Goal: Task Accomplishment & Management: Manage account settings

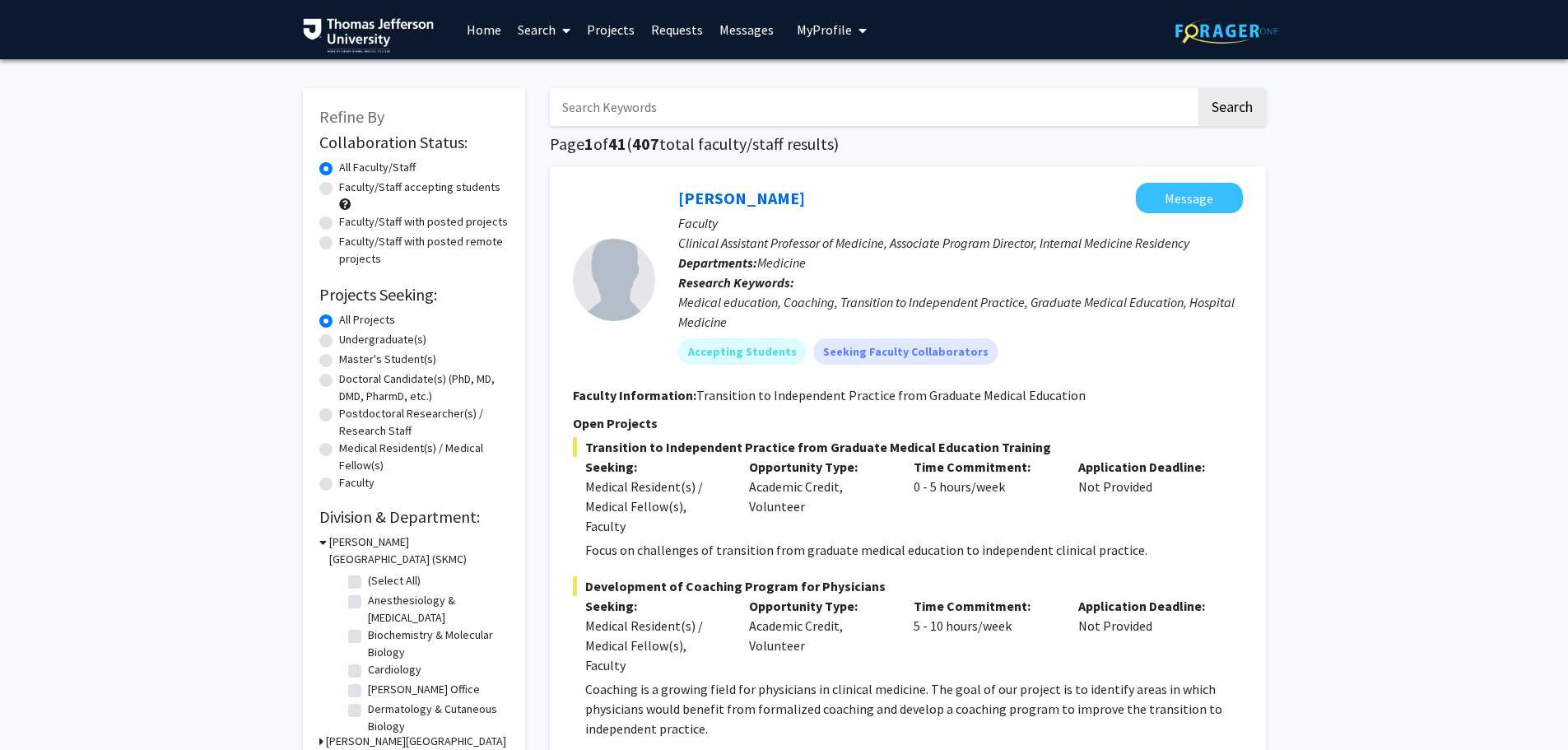
click at [339, 483] on label "Faculty" at bounding box center [357, 483] width 35 height 18
click at [339, 483] on input "Faculty" at bounding box center [344, 479] width 11 height 11
radio input "true"
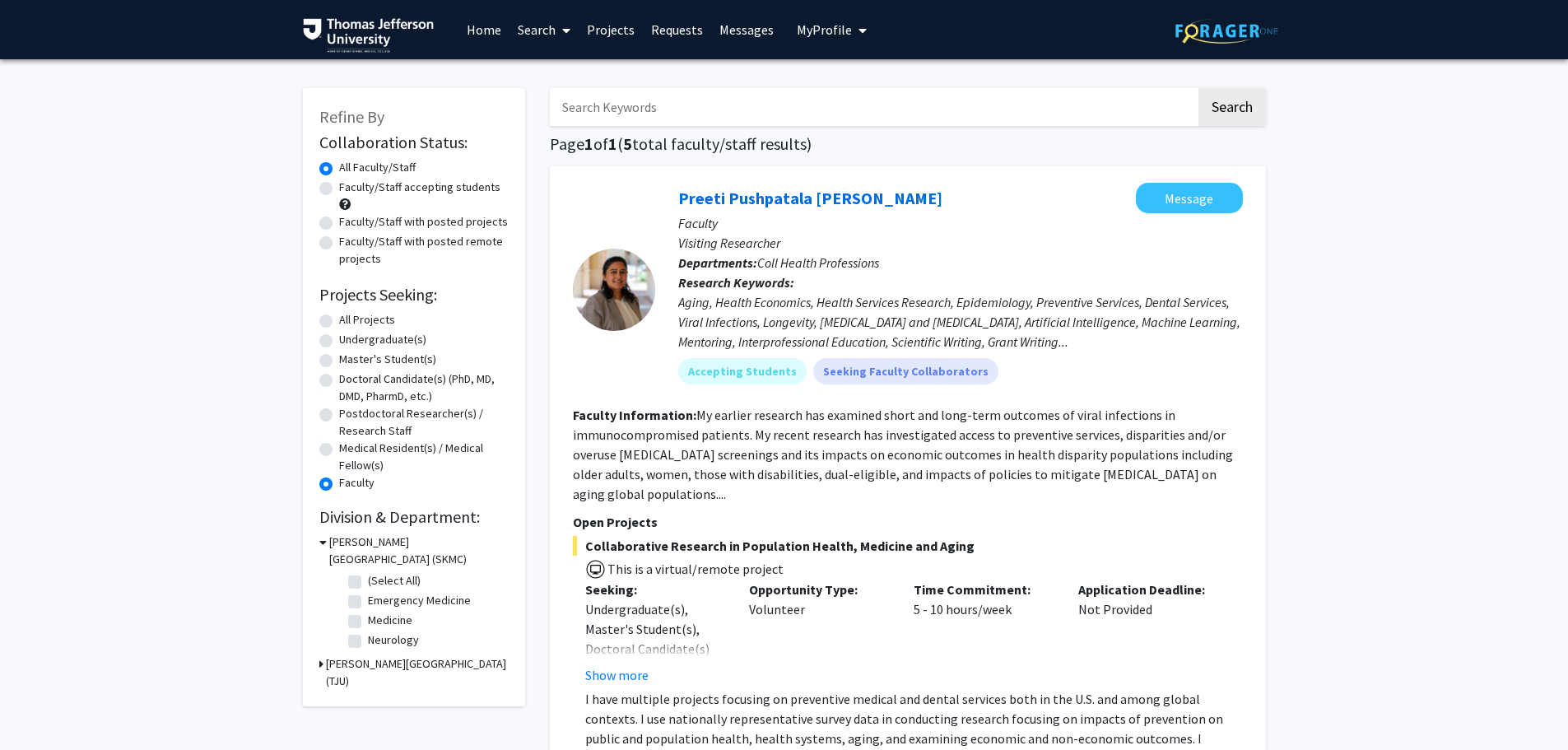
click at [320, 663] on icon at bounding box center [321, 664] width 4 height 18
click at [827, 32] on span "My Profile" at bounding box center [825, 30] width 55 height 17
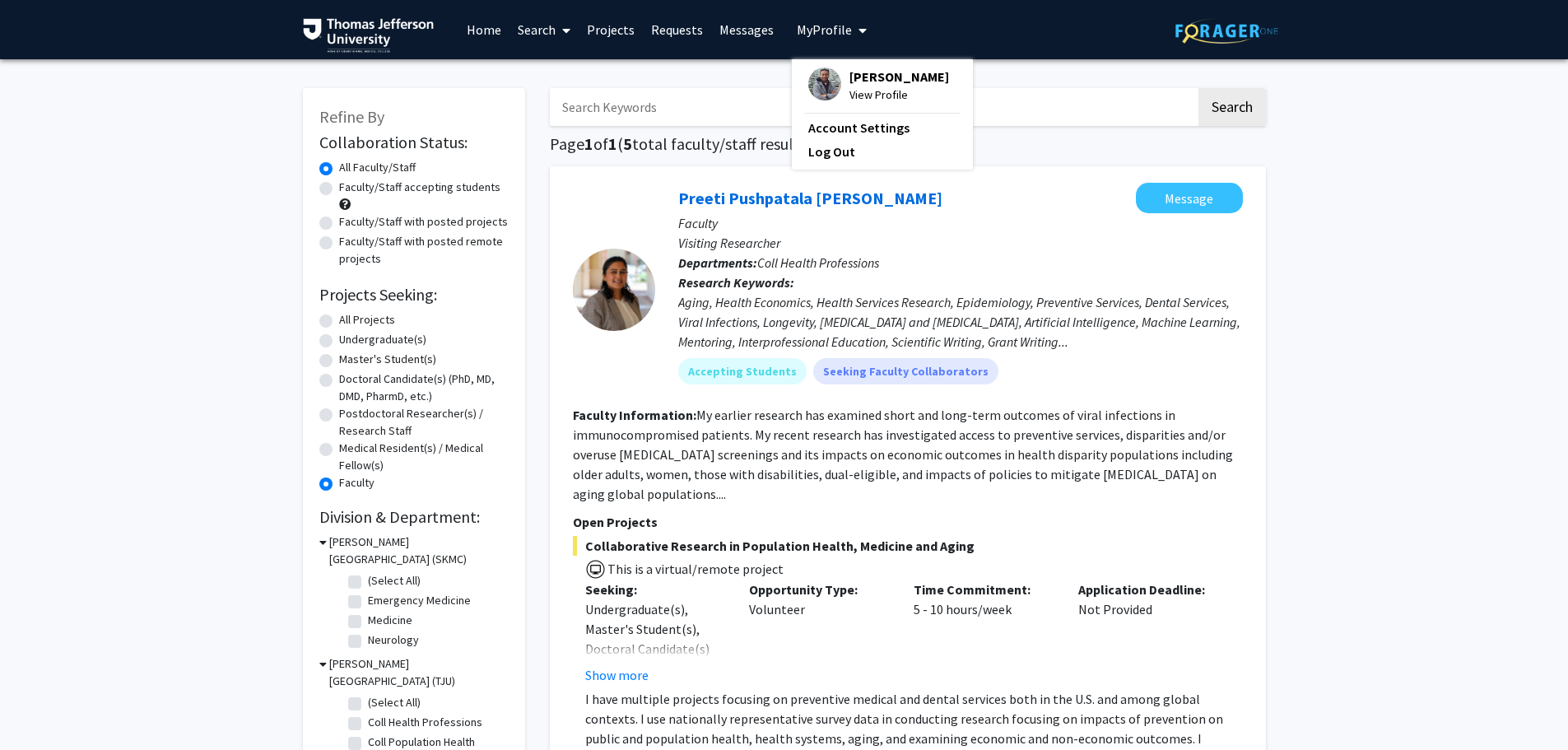
click at [886, 96] on span "View Profile" at bounding box center [899, 95] width 100 height 18
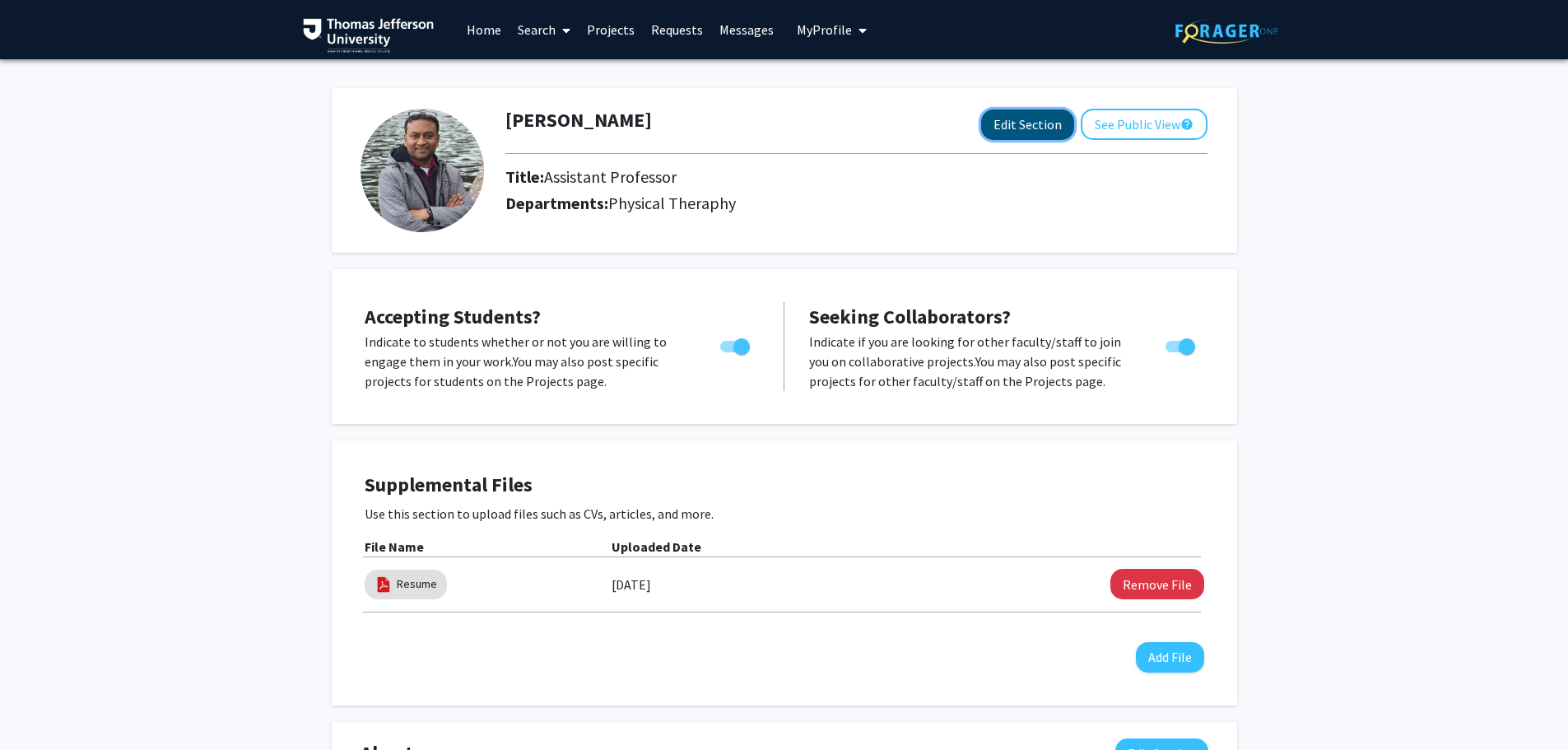
click at [1038, 124] on button "Edit Section" at bounding box center [1027, 125] width 93 height 30
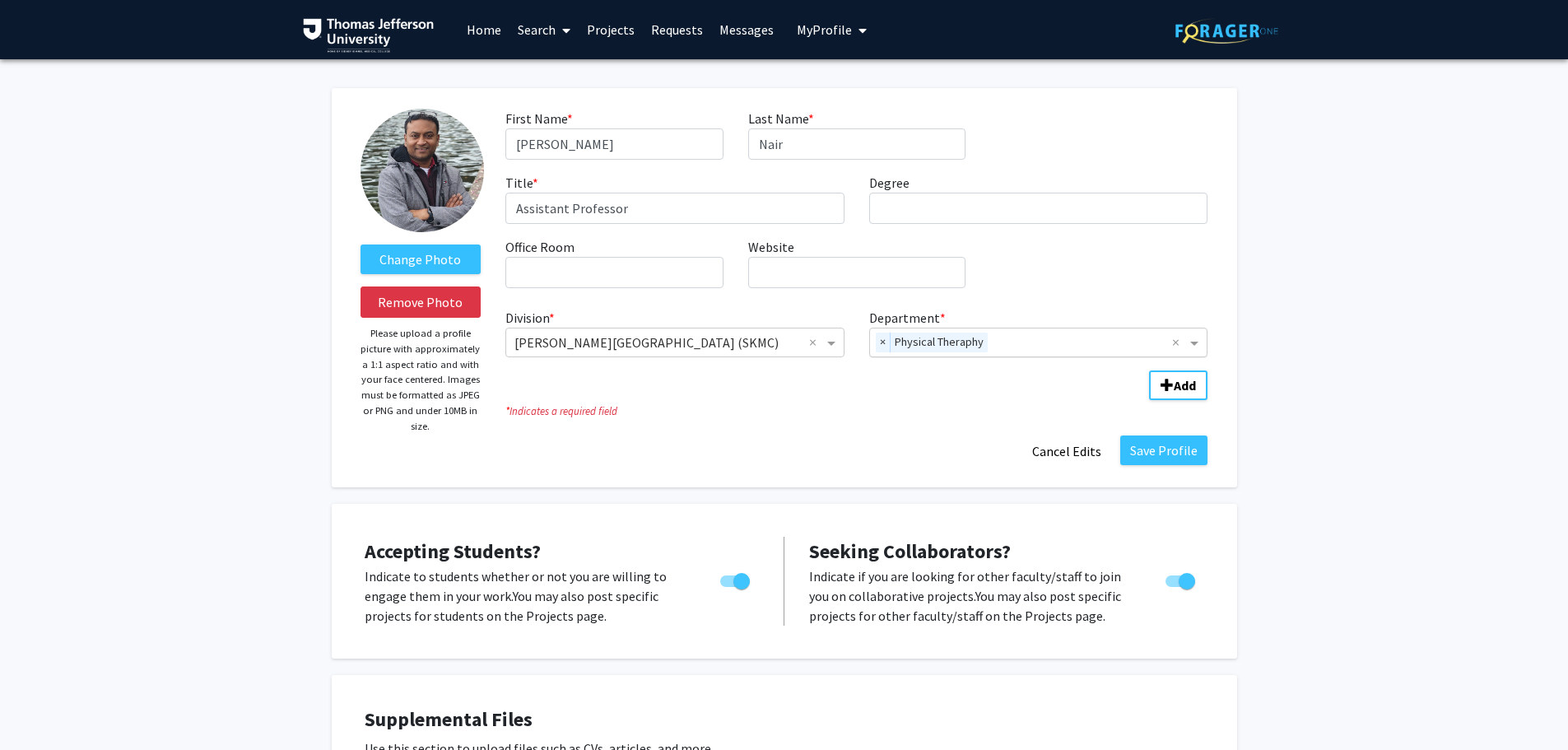
click at [979, 341] on span "Physical Theraphy" at bounding box center [939, 343] width 97 height 20
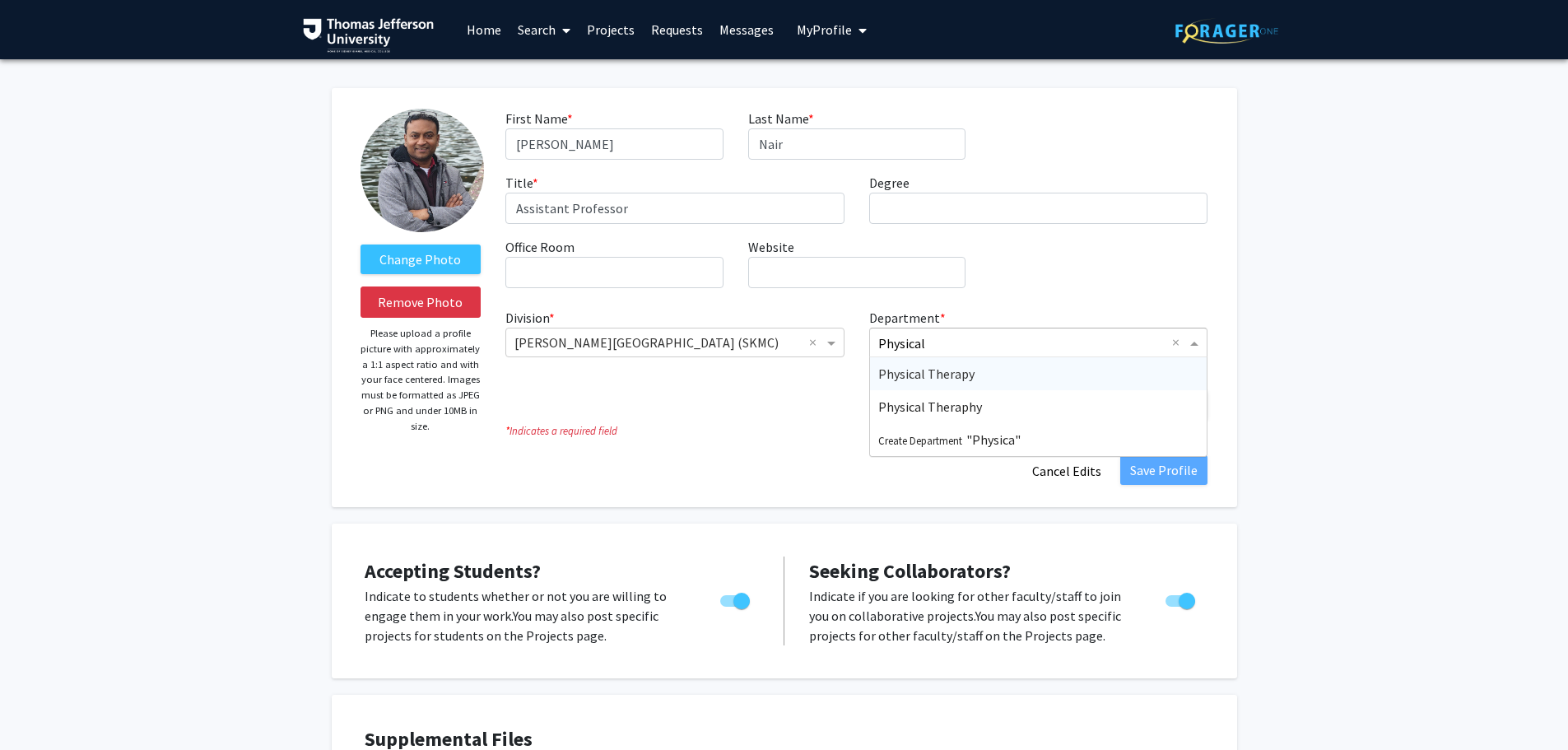
type input "Physical"
click at [1023, 379] on div "Physical Therapy" at bounding box center [1038, 373] width 338 height 33
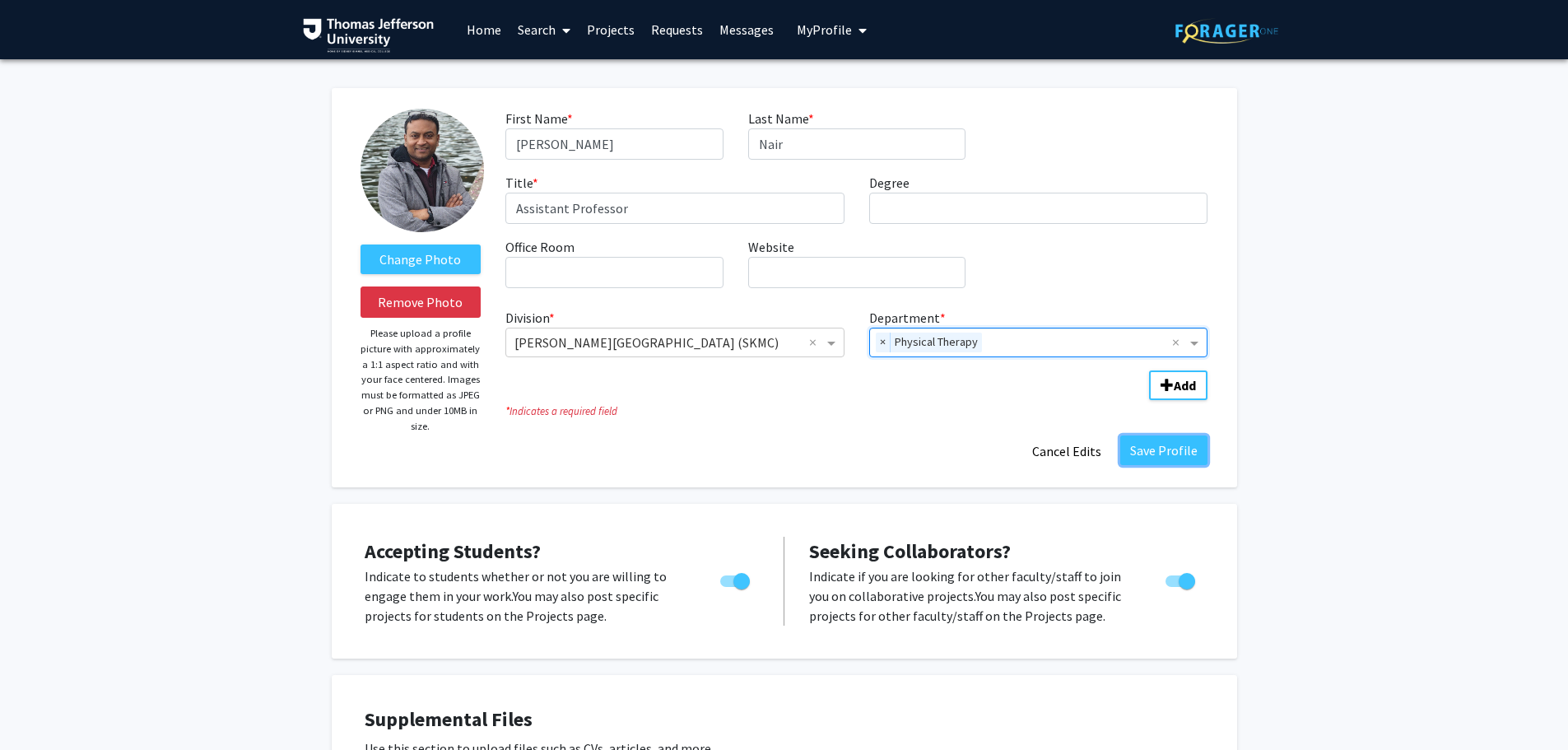
click at [1187, 448] on button "Save Profile" at bounding box center [1164, 450] width 87 height 29
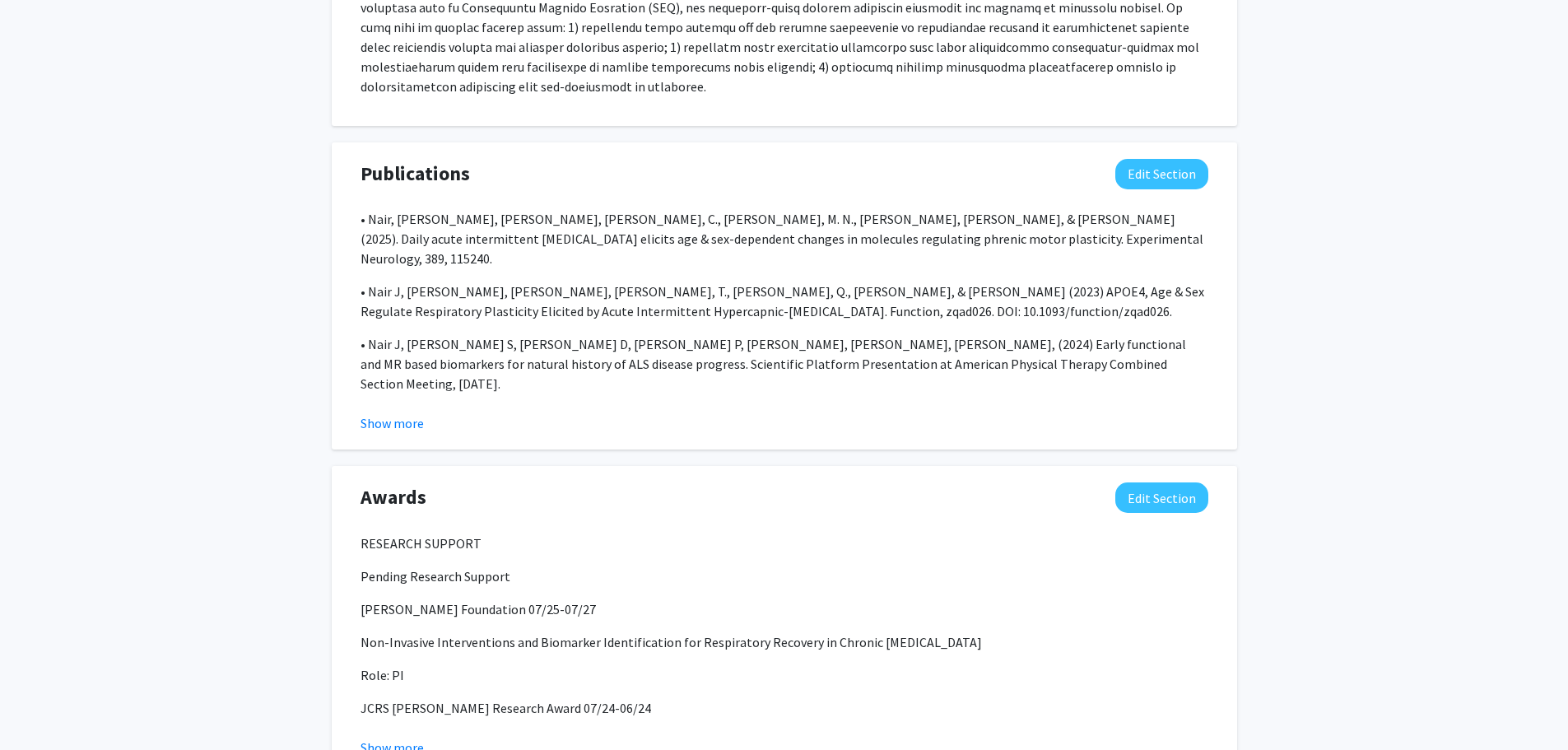
scroll to position [1218, 0]
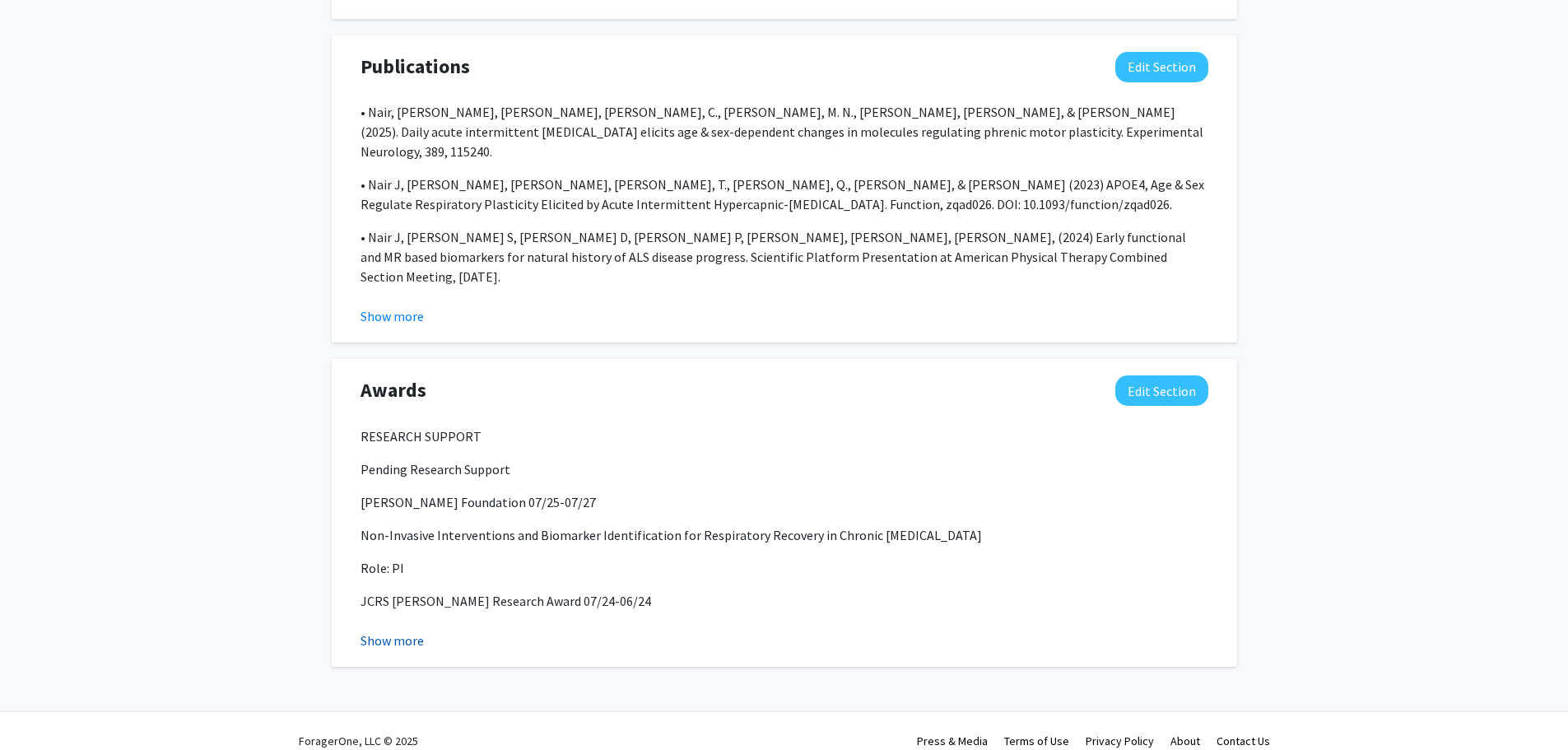
click at [411, 630] on button "Show more" at bounding box center [392, 640] width 64 height 20
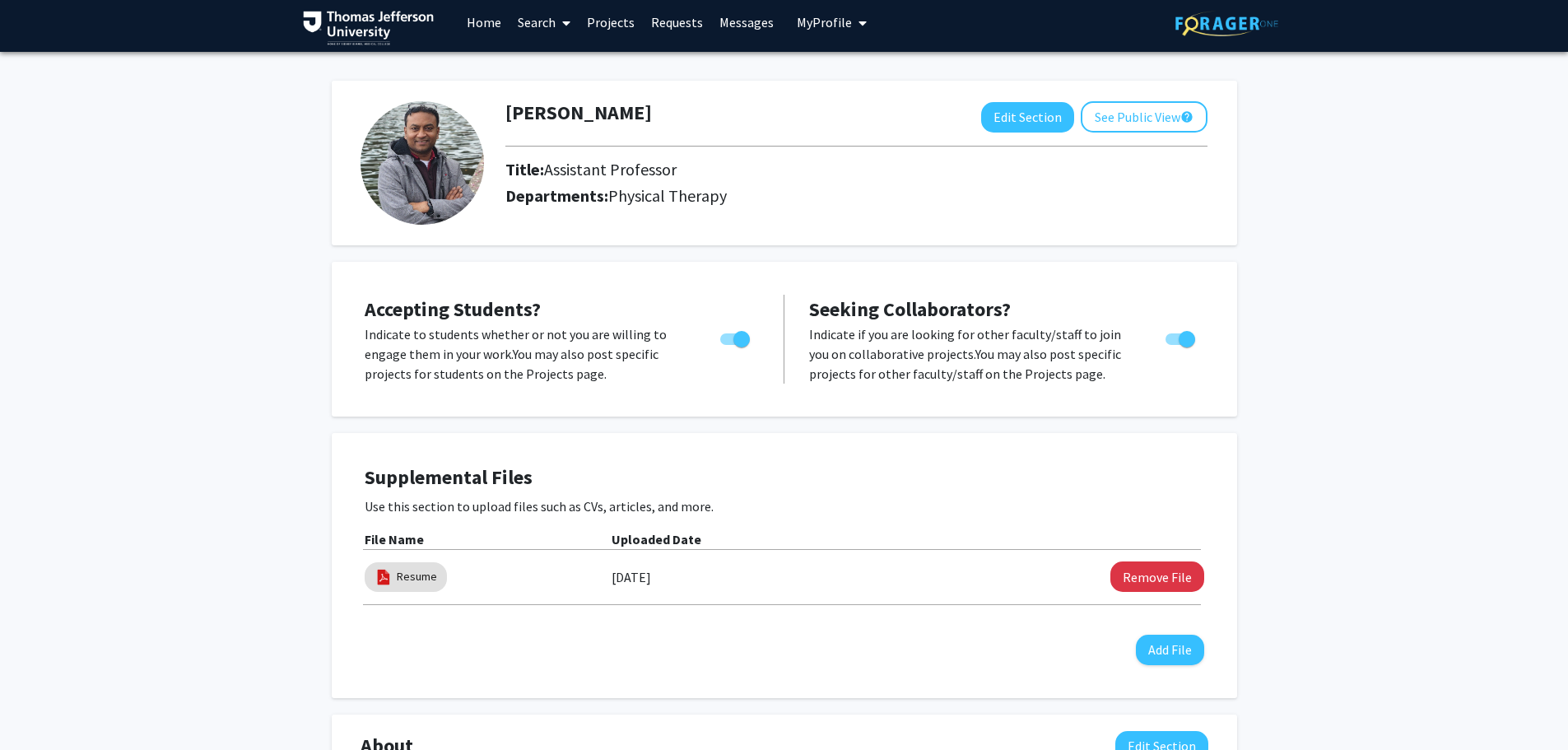
scroll to position [0, 0]
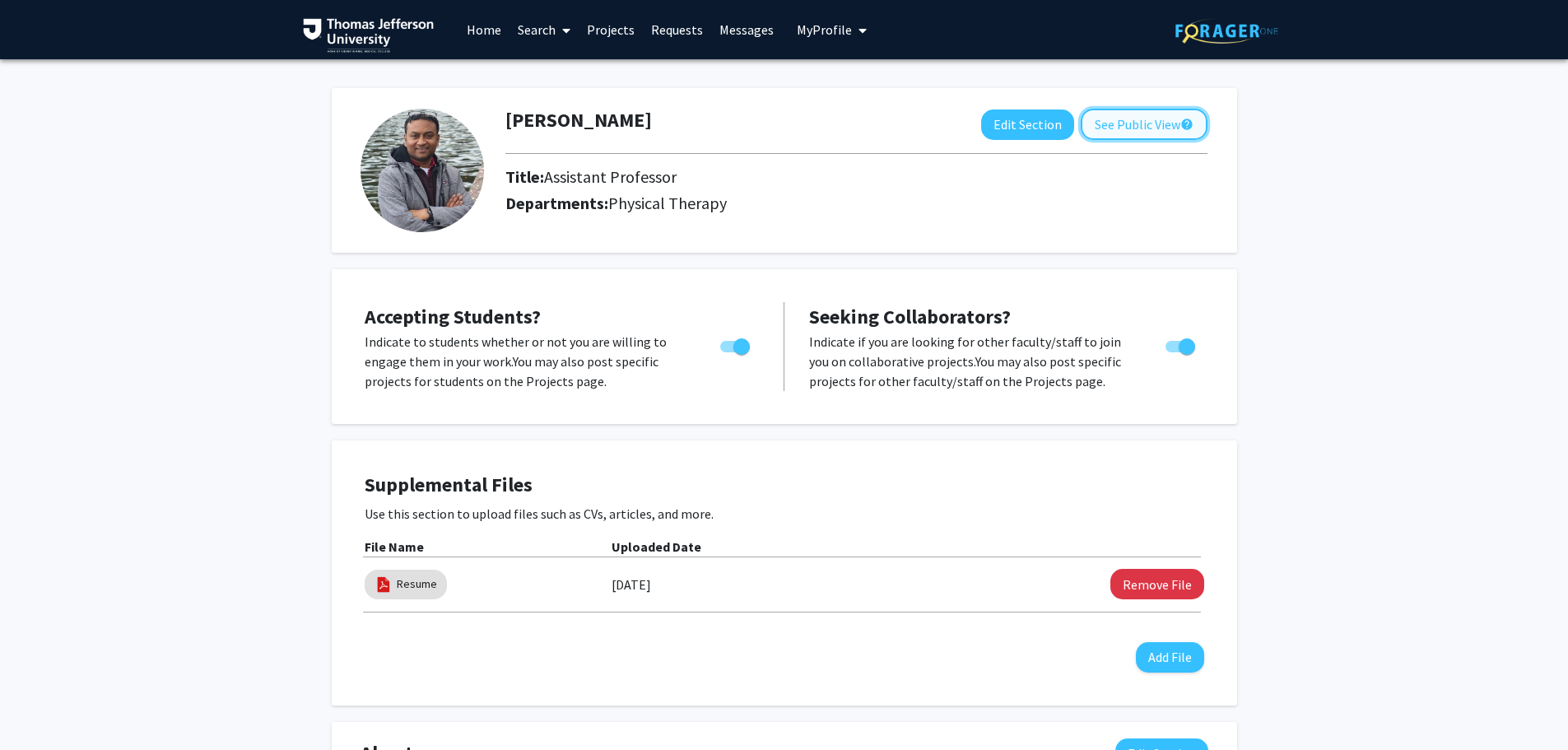
click at [1127, 123] on button "See Public View help" at bounding box center [1143, 124] width 127 height 31
